Goal: Transaction & Acquisition: Subscribe to service/newsletter

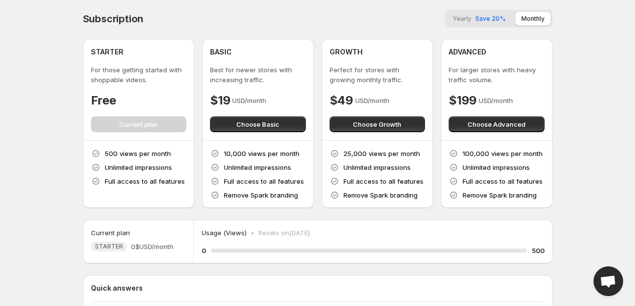
click at [487, 27] on div "Subscription Yearly Save 20% Monthly STARTER For those getting started with sho…" at bounding box center [318, 109] width 470 height 198
click at [487, 21] on span "Save 20%" at bounding box center [491, 18] width 30 height 7
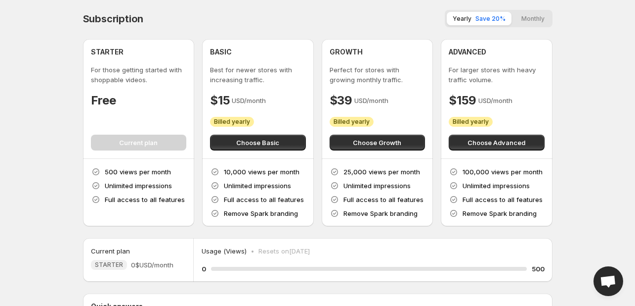
click at [378, 142] on span "Choose Growth" at bounding box center [377, 142] width 48 height 10
